Goal: Check status: Check status

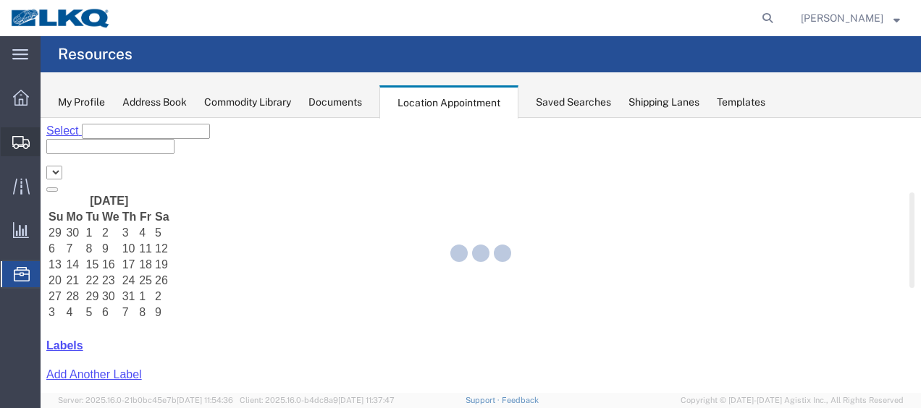
select select "27578"
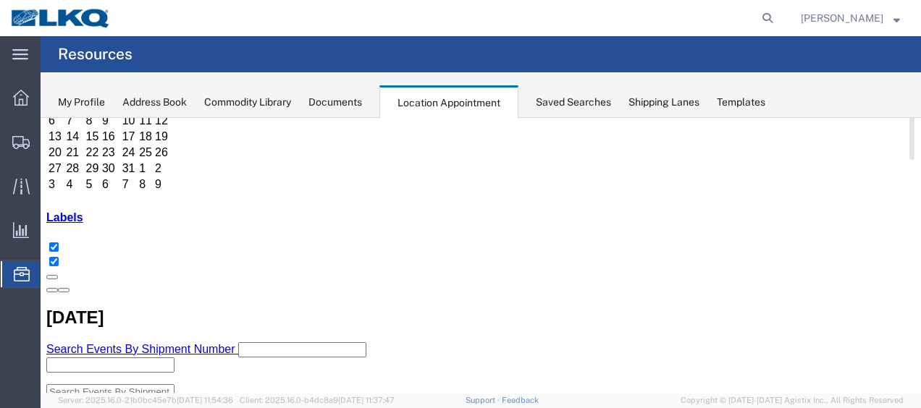
scroll to position [217, 0]
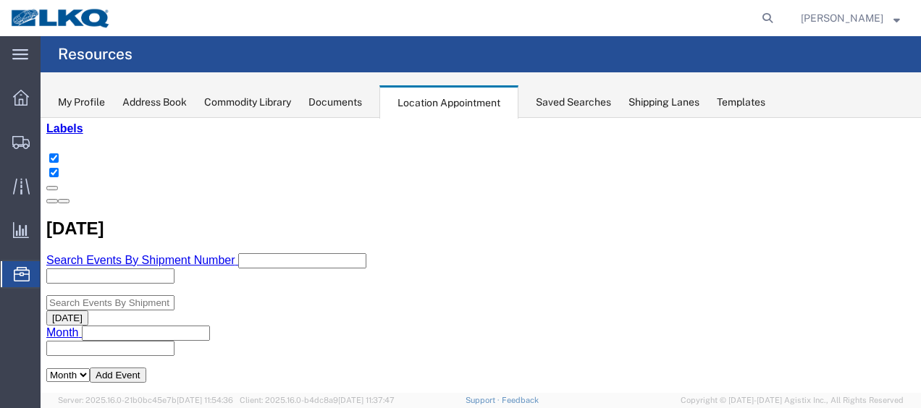
click at [893, 24] on span "[PERSON_NAME]" at bounding box center [850, 18] width 99 height 16
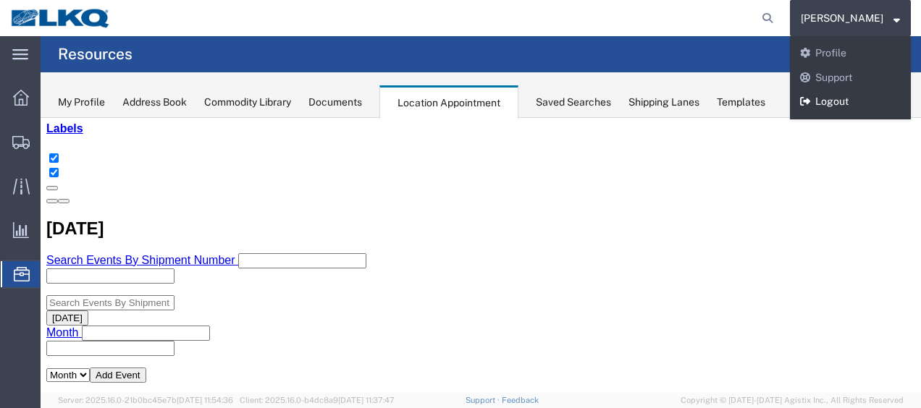
click at [836, 106] on link "Logout" at bounding box center [850, 102] width 121 height 25
